Goal: Navigation & Orientation: Find specific page/section

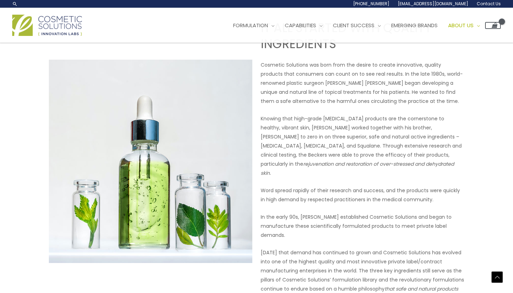
scroll to position [268, 0]
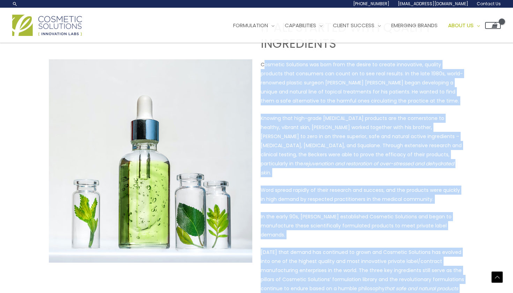
drag, startPoint x: 263, startPoint y: 65, endPoint x: 448, endPoint y: 285, distance: 287.0
click at [448, 285] on div "IT ALL STARTED WITH QUALITY INGREDIENTS Cosmetic Solutions was born from the de…" at bounding box center [362, 161] width 203 height 283
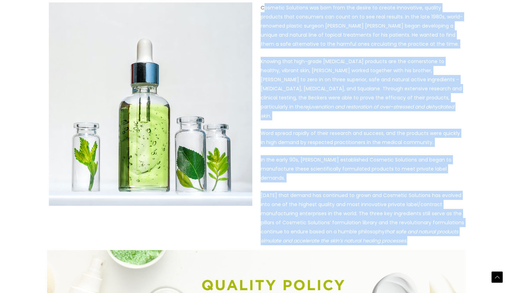
scroll to position [337, 0]
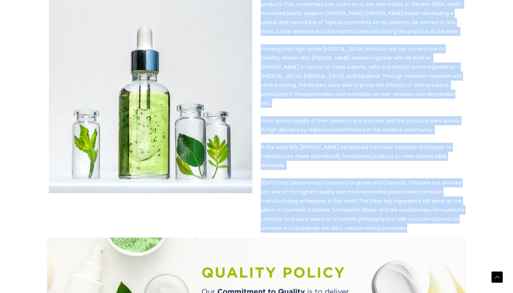
copy div "osmetic Solutions was born from the desire to create innovative, quality produc…"
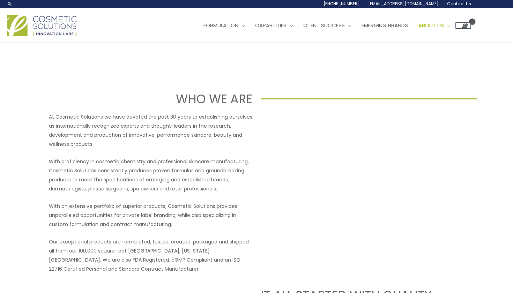
scroll to position [0, 0]
click at [193, 133] on p "At Cosmetic Solutions we have devoted the past 30 years to establishing ourselv…" at bounding box center [150, 130] width 203 height 36
click at [233, 44] on span "Research and Innovation" at bounding box center [239, 44] width 70 height 7
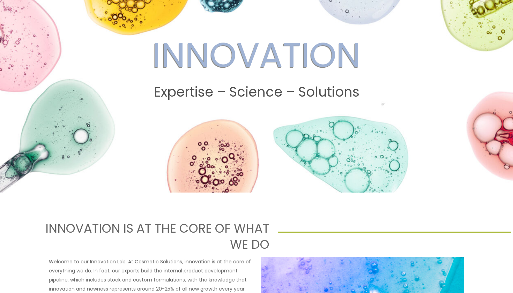
scroll to position [8, 0]
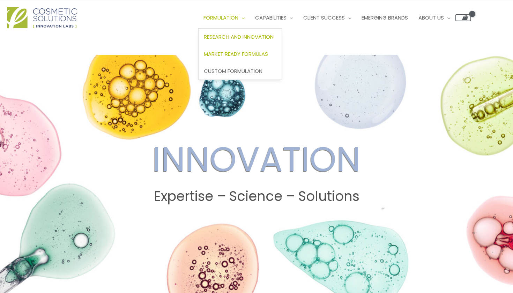
click at [247, 53] on span "Market Ready Formulas" at bounding box center [236, 53] width 64 height 7
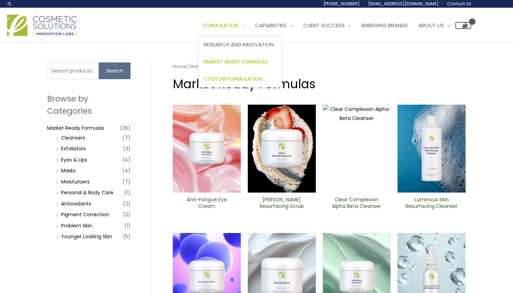
click at [243, 78] on span "Custom Formulation" at bounding box center [233, 78] width 59 height 7
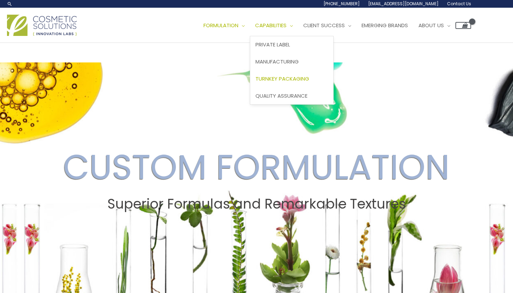
click at [304, 80] on span "Turnkey Packaging" at bounding box center [282, 78] width 54 height 7
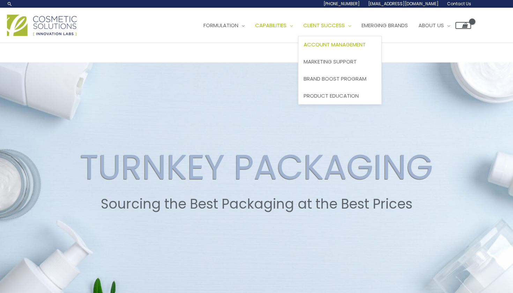
click at [349, 45] on span "Account Management" at bounding box center [335, 44] width 62 height 7
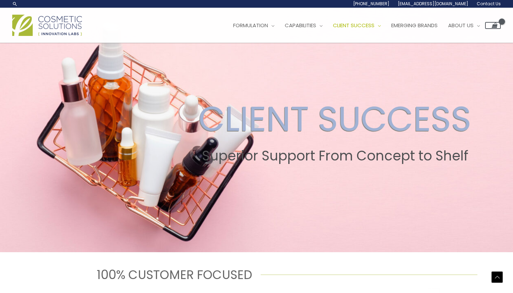
scroll to position [9, 0]
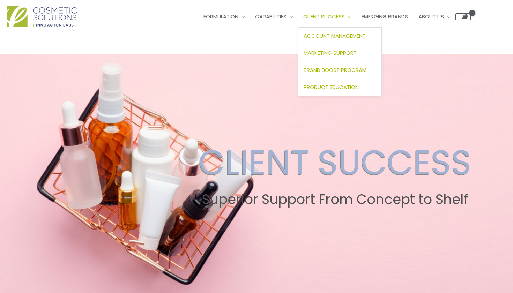
click at [350, 88] on span "Product Education" at bounding box center [331, 86] width 55 height 7
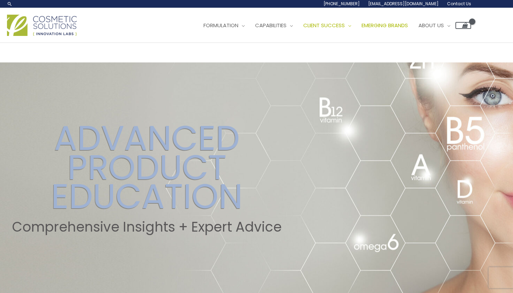
click at [400, 25] on span "Emerging Brands" at bounding box center [384, 25] width 46 height 7
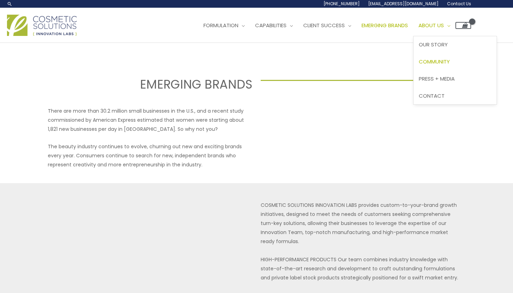
click at [450, 62] on span "Community" at bounding box center [434, 61] width 31 height 7
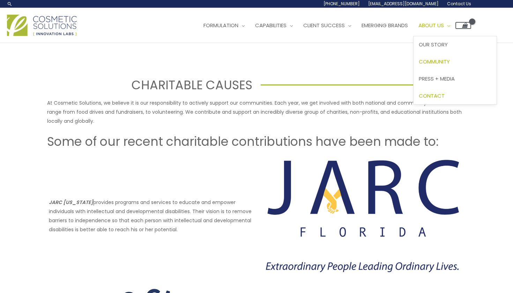
click at [445, 94] on span "Contact" at bounding box center [432, 95] width 26 height 7
